Goal: Find specific page/section: Find specific page/section

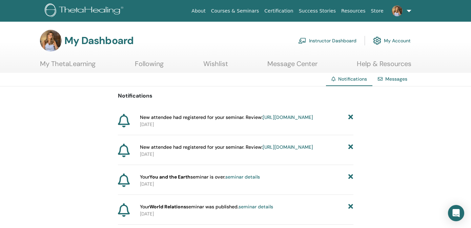
click at [318, 39] on link "Instructor Dashboard" at bounding box center [327, 40] width 58 height 15
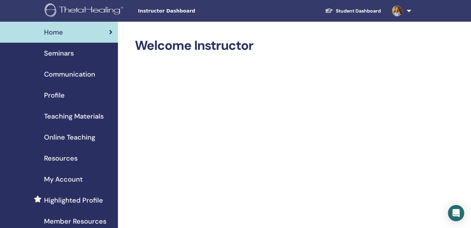
click at [69, 54] on span "Seminars" at bounding box center [59, 53] width 30 height 10
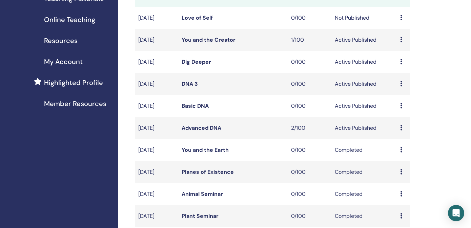
scroll to position [131, 0]
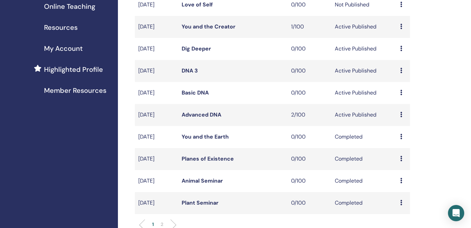
click at [204, 116] on link "Advanced DNA" at bounding box center [202, 114] width 40 height 7
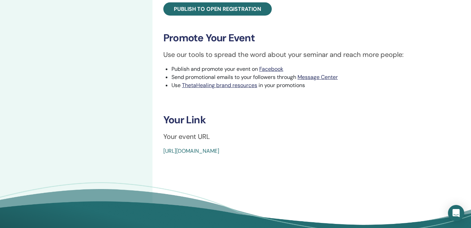
scroll to position [290, 0]
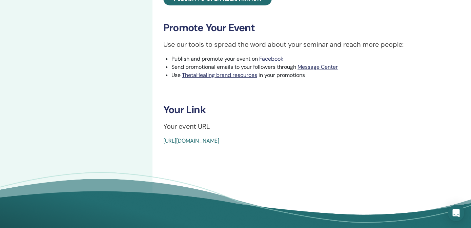
drag, startPoint x: 325, startPoint y: 140, endPoint x: 207, endPoint y: 136, distance: 117.9
copy link "https://www.thetahealing.com/seminar-375097-details.html"
